Goal: Task Accomplishment & Management: Use online tool/utility

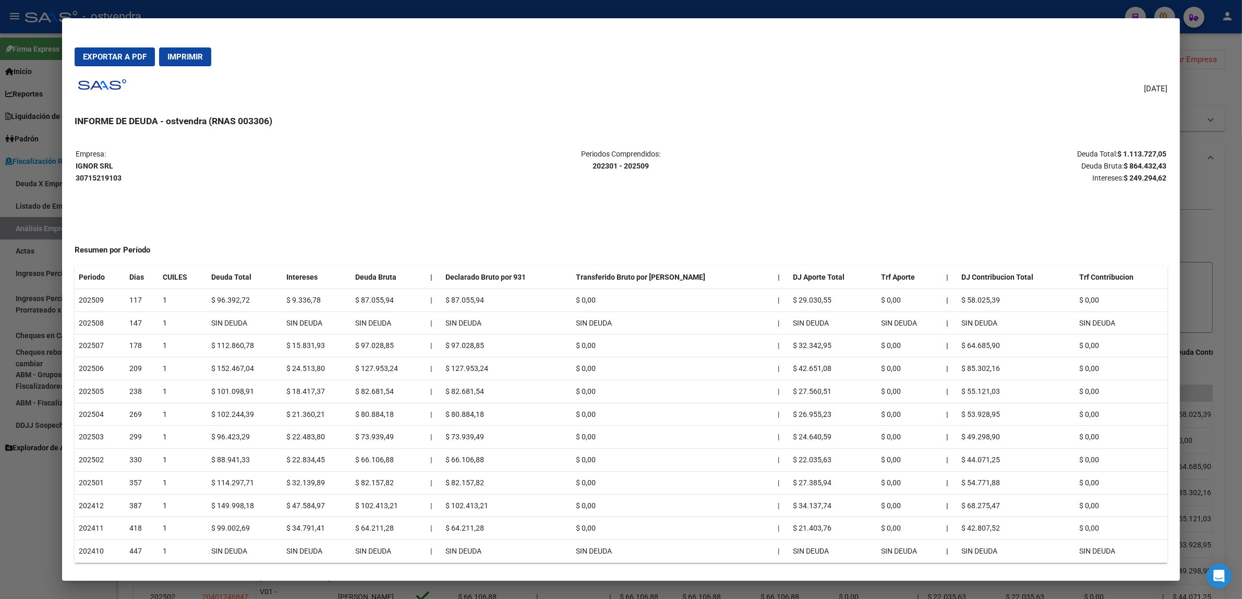
click at [1195, 266] on div at bounding box center [621, 299] width 1242 height 599
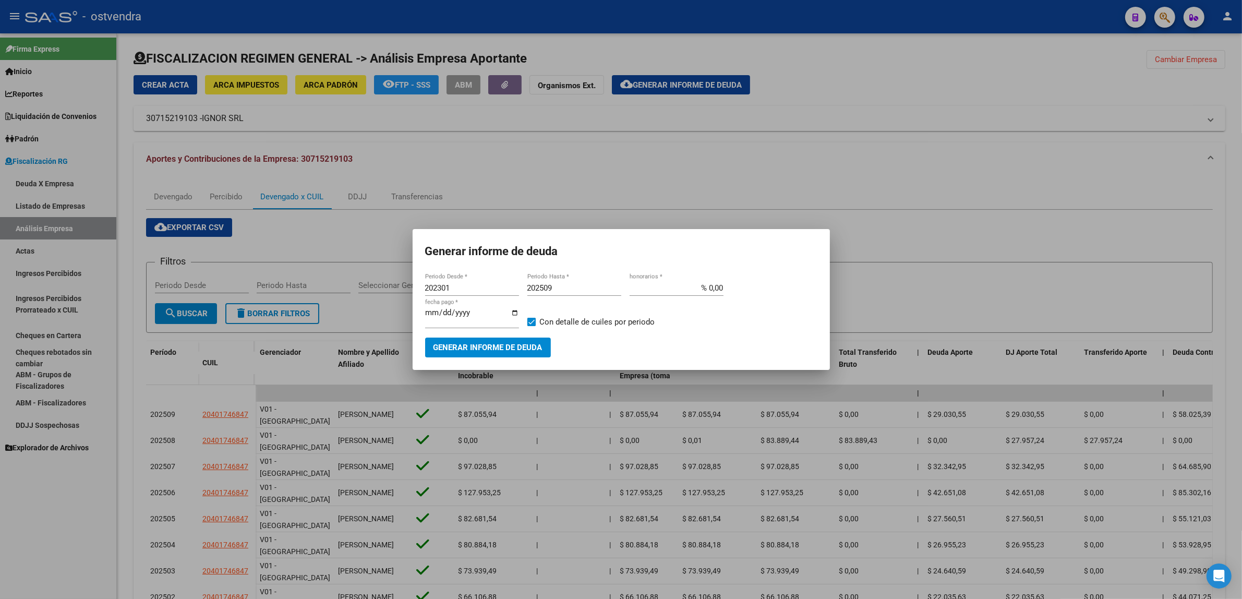
click at [1212, 258] on div at bounding box center [621, 299] width 1242 height 599
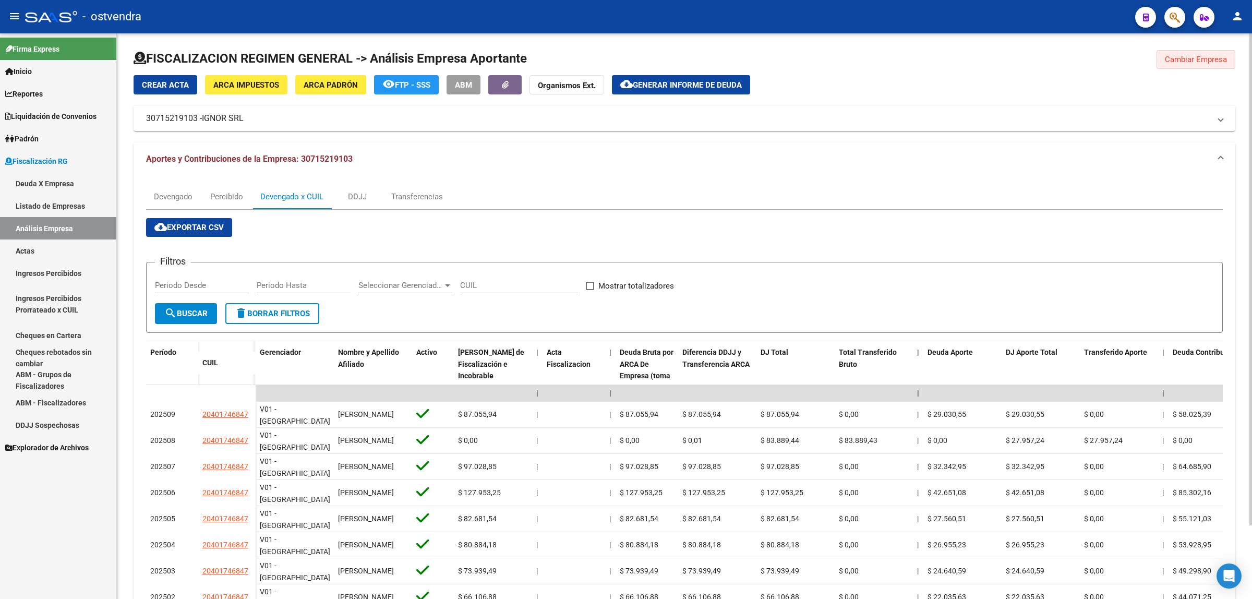
click at [1182, 63] on span "Cambiar Empresa" at bounding box center [1196, 59] width 62 height 9
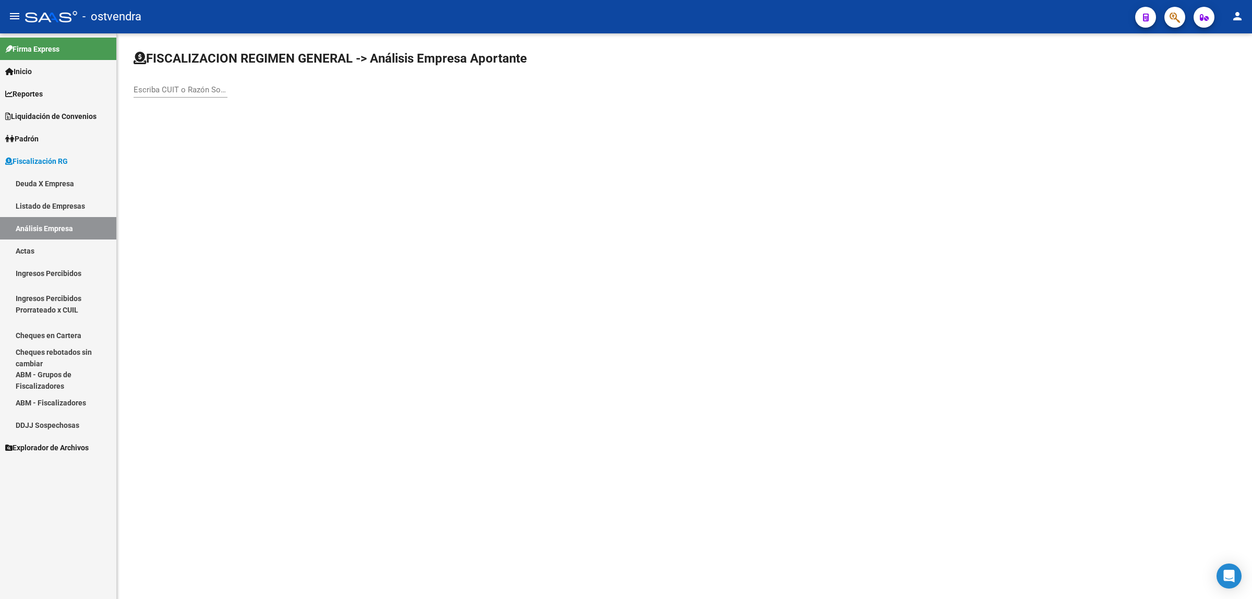
click at [170, 83] on div "Escriba CUIT o Razón Social para buscar" at bounding box center [181, 86] width 94 height 22
click at [173, 86] on input "Escriba CUIT o Razón Social para buscar" at bounding box center [181, 89] width 94 height 9
paste input "30717072614"
type input "30717072614"
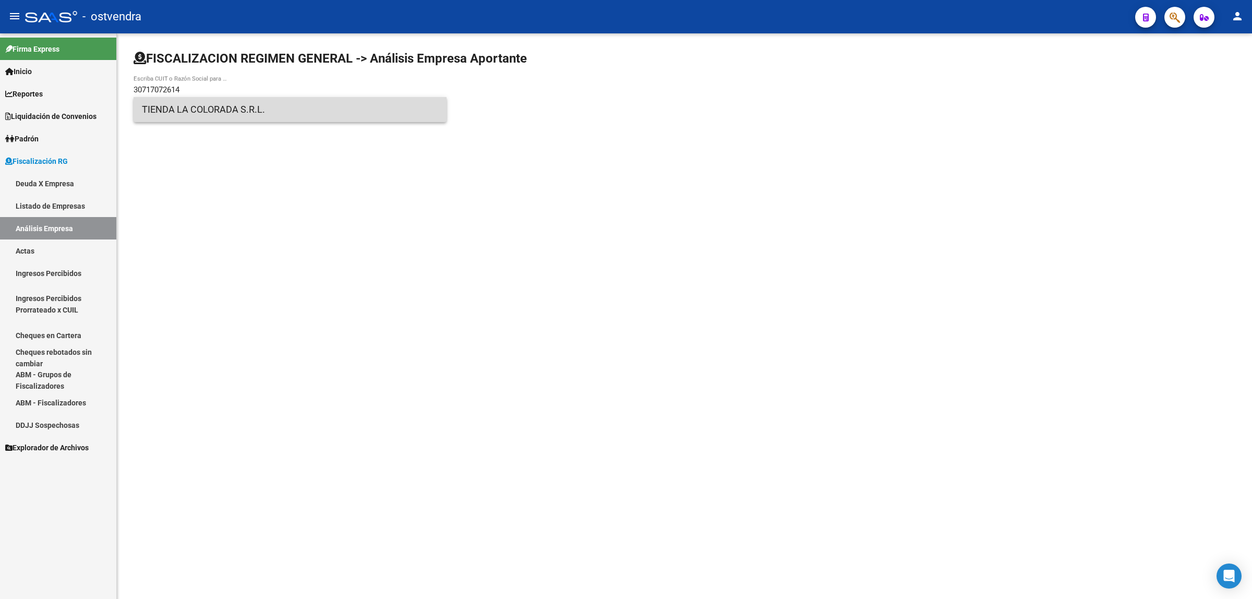
click at [207, 113] on span "TIENDA LA COLORADA S.R.L." at bounding box center [290, 109] width 296 height 25
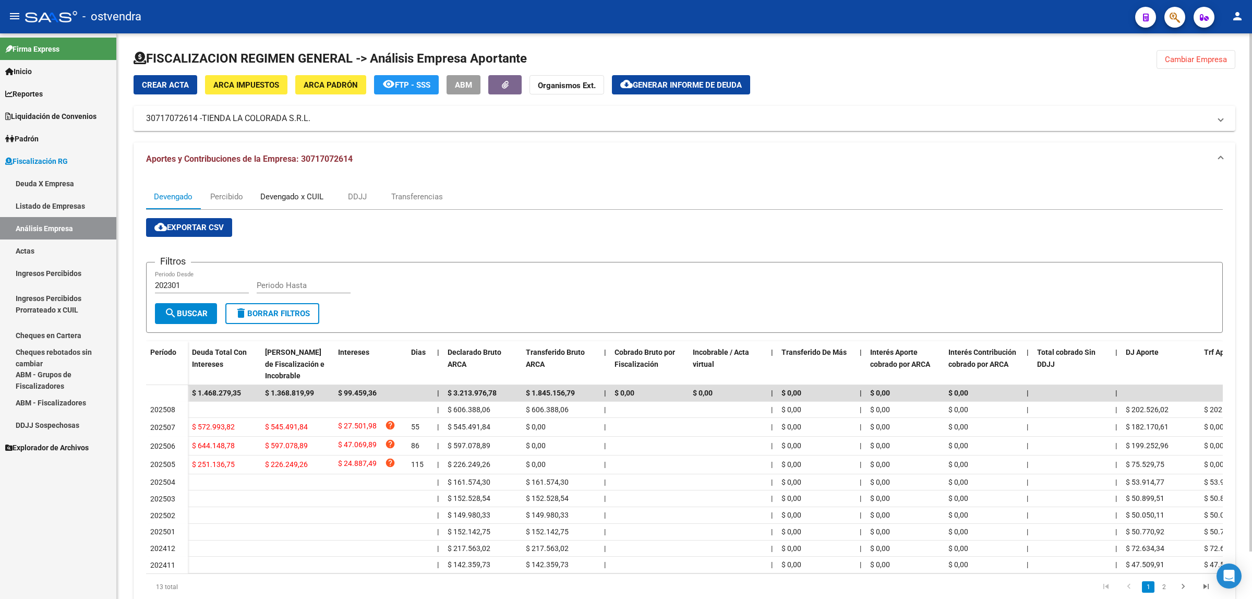
click at [295, 198] on div "Devengado x CUIL" at bounding box center [291, 196] width 63 height 11
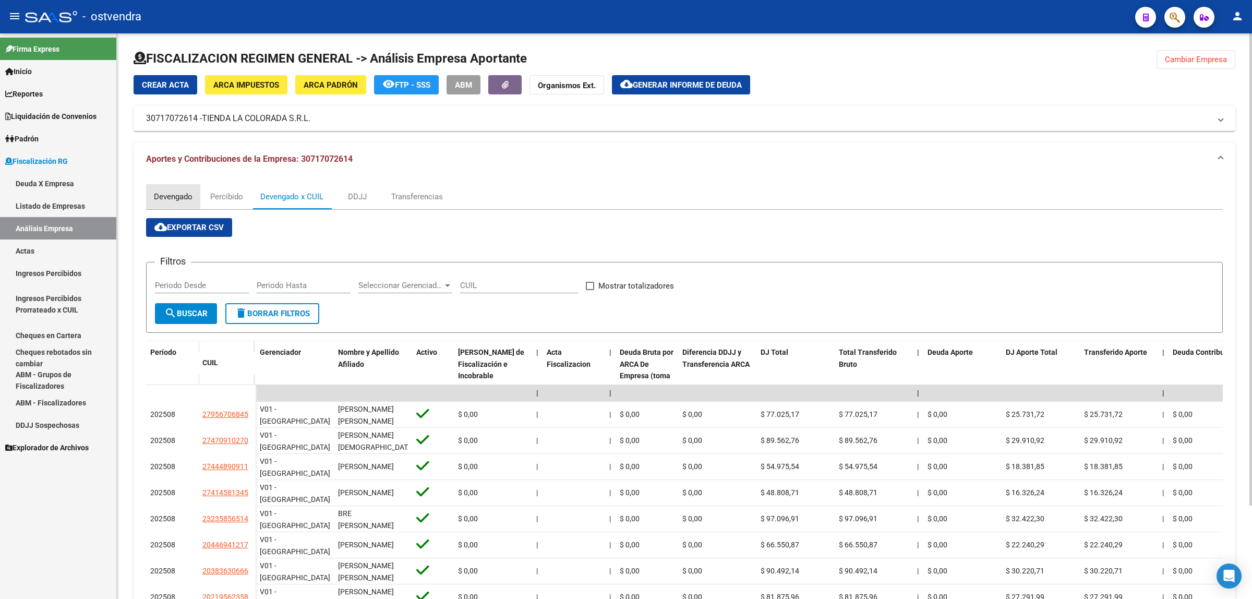
click at [171, 200] on div "Devengado" at bounding box center [173, 196] width 39 height 11
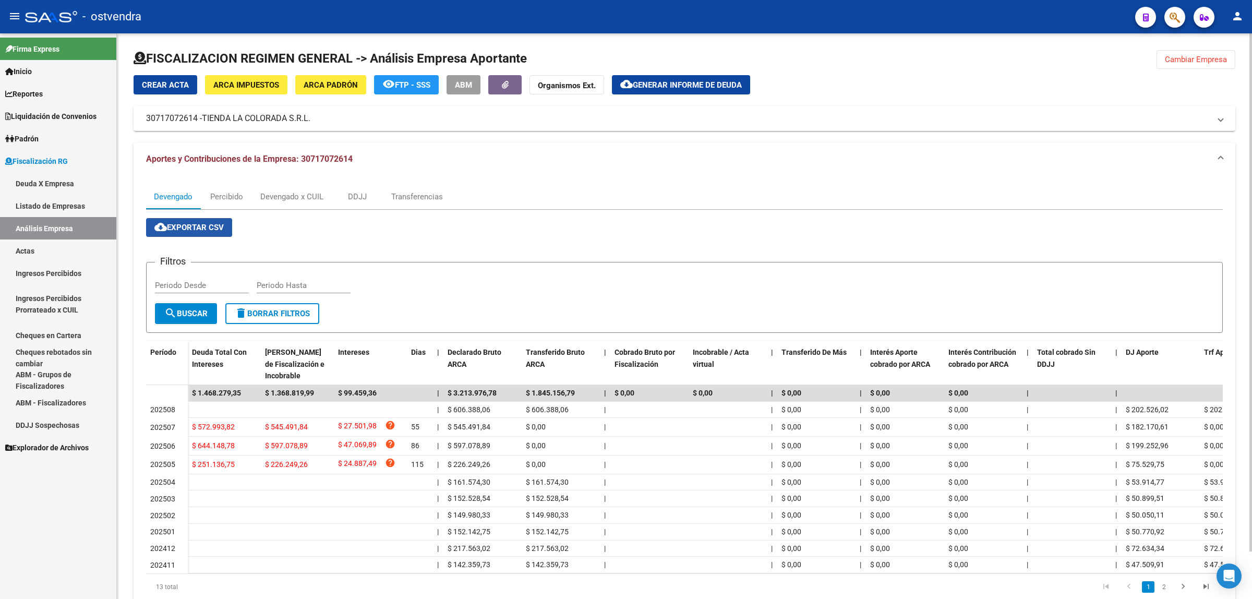
click at [180, 223] on span "cloud_download Exportar CSV" at bounding box center [188, 227] width 69 height 9
click at [298, 189] on div "Devengado x CUIL" at bounding box center [291, 196] width 79 height 25
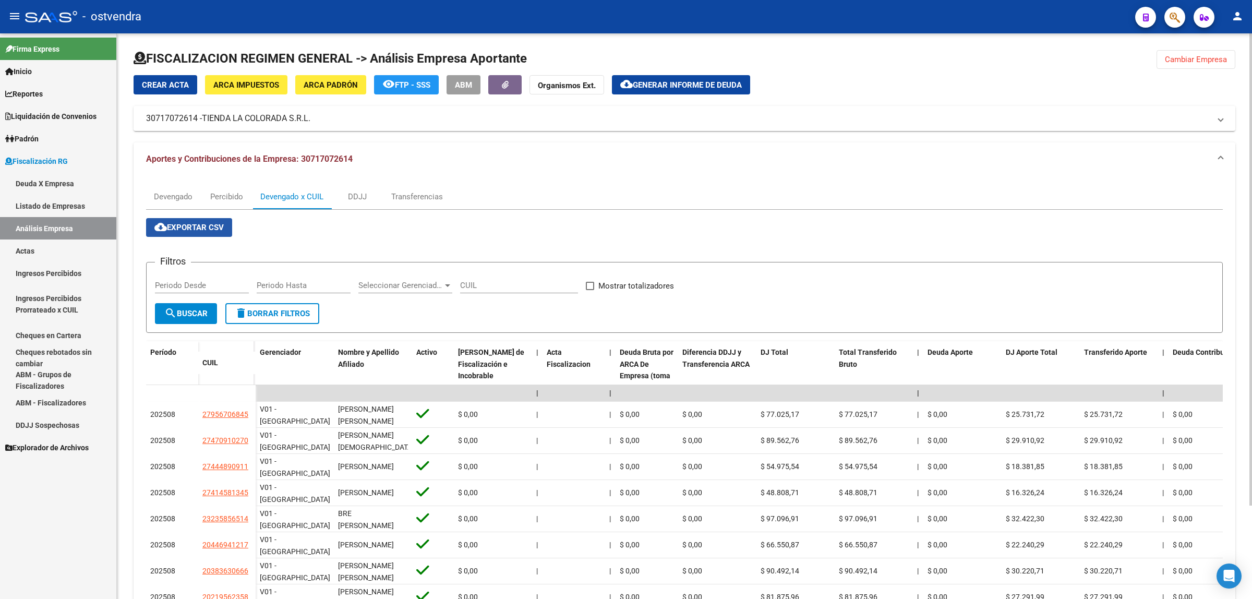
click at [199, 223] on span "cloud_download Exportar CSV" at bounding box center [188, 227] width 69 height 9
click at [669, 87] on span "Generar informe de deuda" at bounding box center [687, 84] width 109 height 9
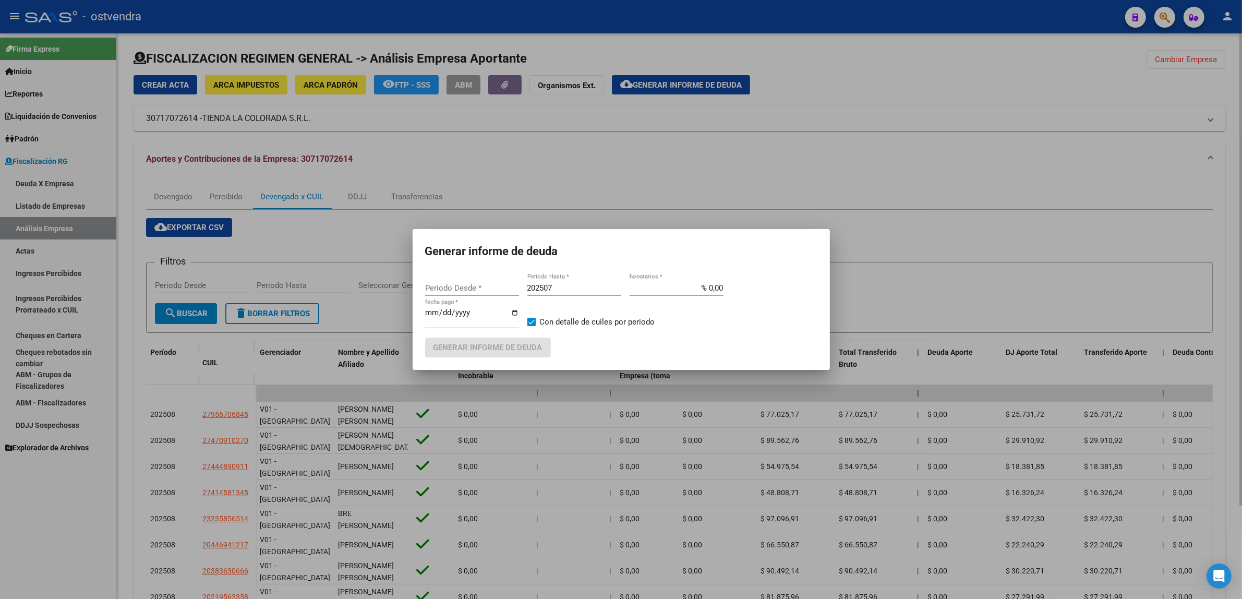
type input "202301"
click at [565, 286] on input "202507" at bounding box center [574, 287] width 94 height 9
type input "202509"
click at [444, 306] on div "[DATE] fecha pago *" at bounding box center [472, 317] width 94 height 22
click at [449, 314] on input "[DATE]" at bounding box center [472, 316] width 94 height 17
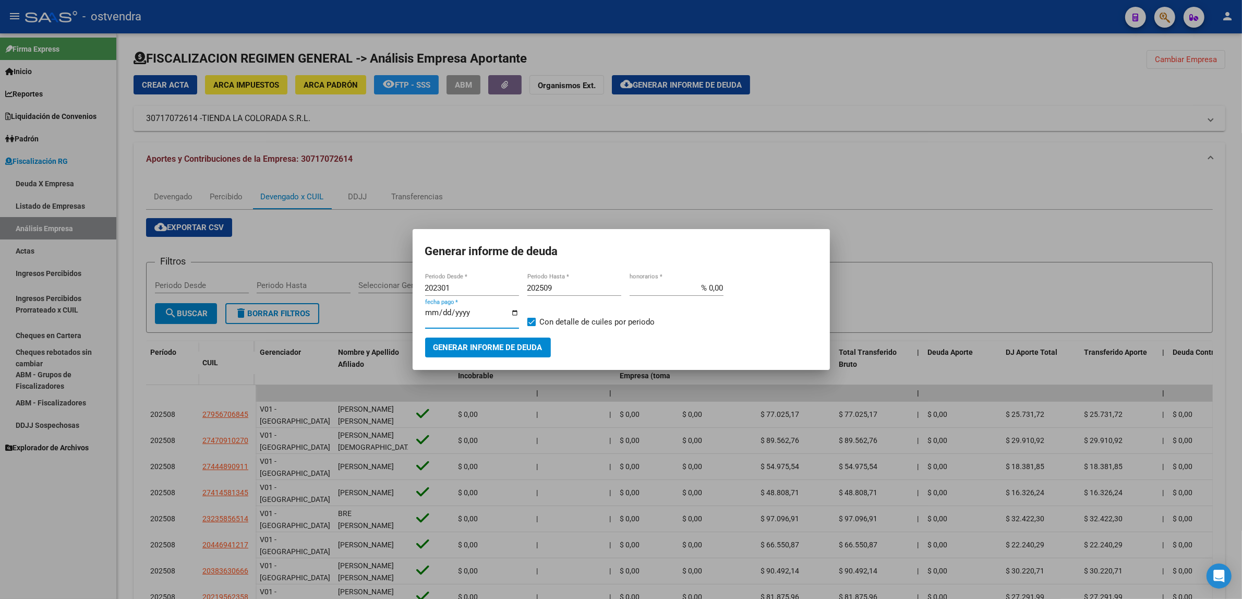
type input "[DATE]"
click at [510, 343] on span "Generar informe de deuda" at bounding box center [487, 347] width 109 height 9
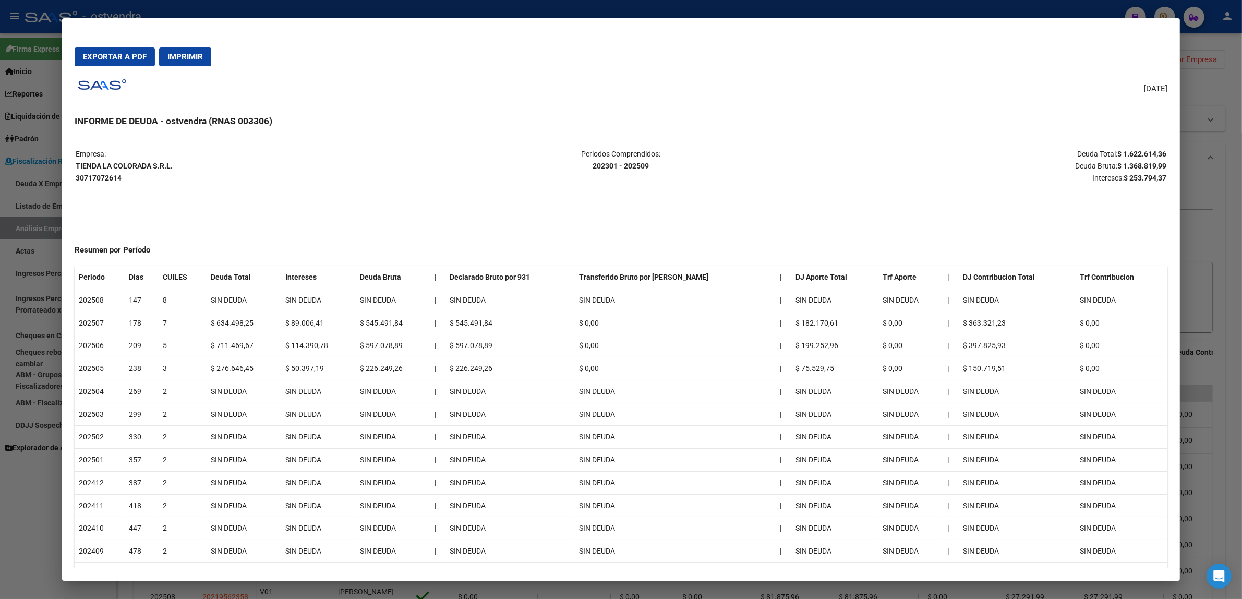
click at [97, 52] on span "Exportar a PDF" at bounding box center [115, 56] width 64 height 9
